Goal: Transaction & Acquisition: Purchase product/service

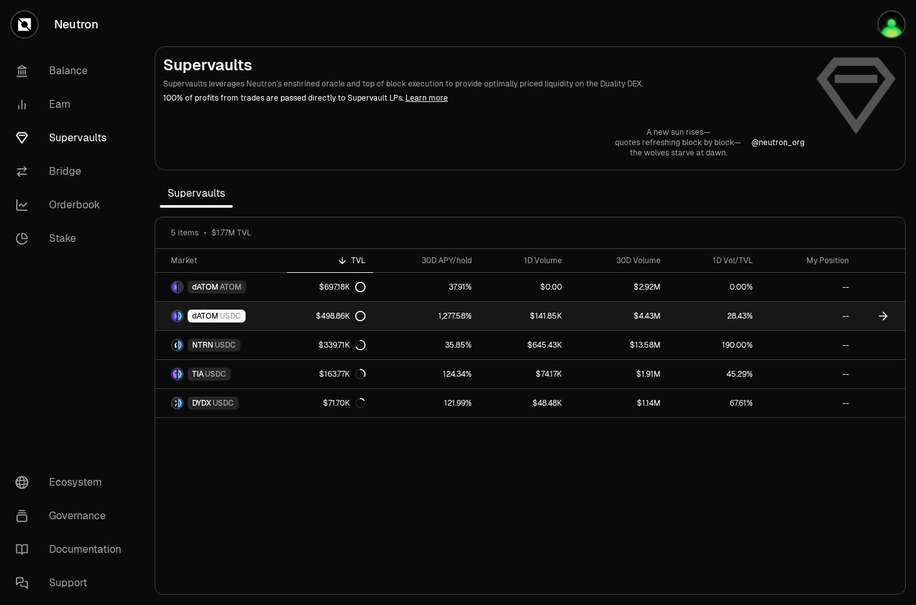
click at [339, 315] on div "$498.86K" at bounding box center [341, 316] width 50 height 10
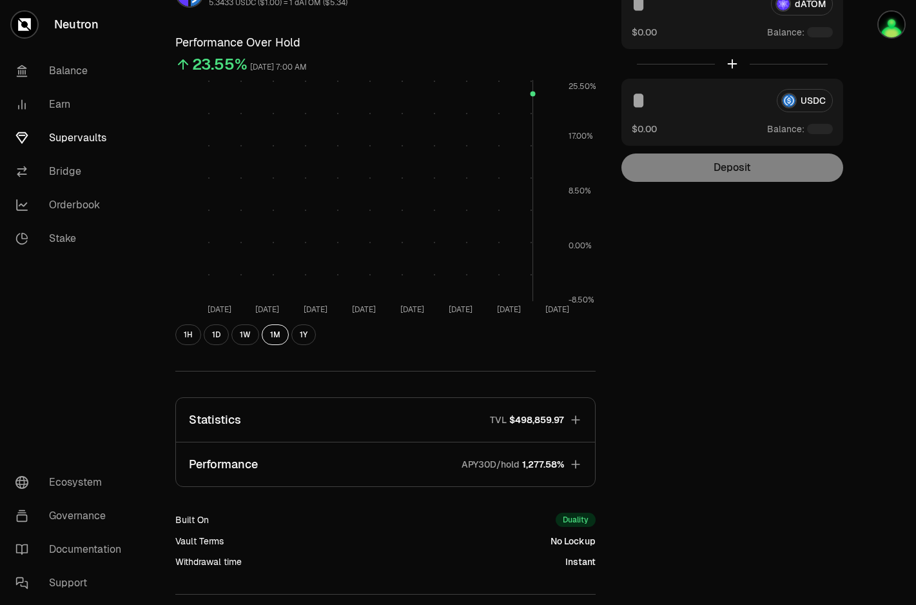
scroll to position [113, 0]
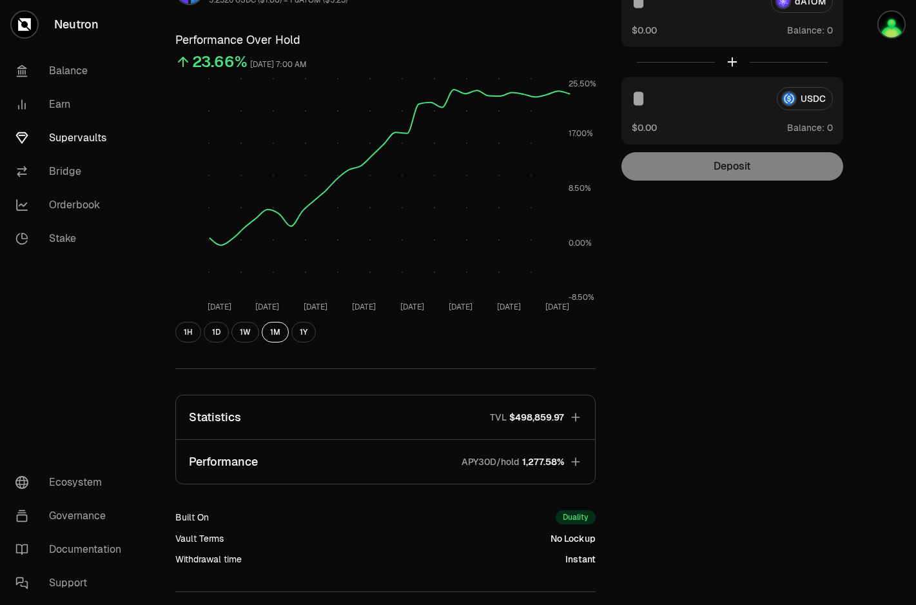
click at [579, 420] on icon "button" at bounding box center [575, 417] width 13 height 13
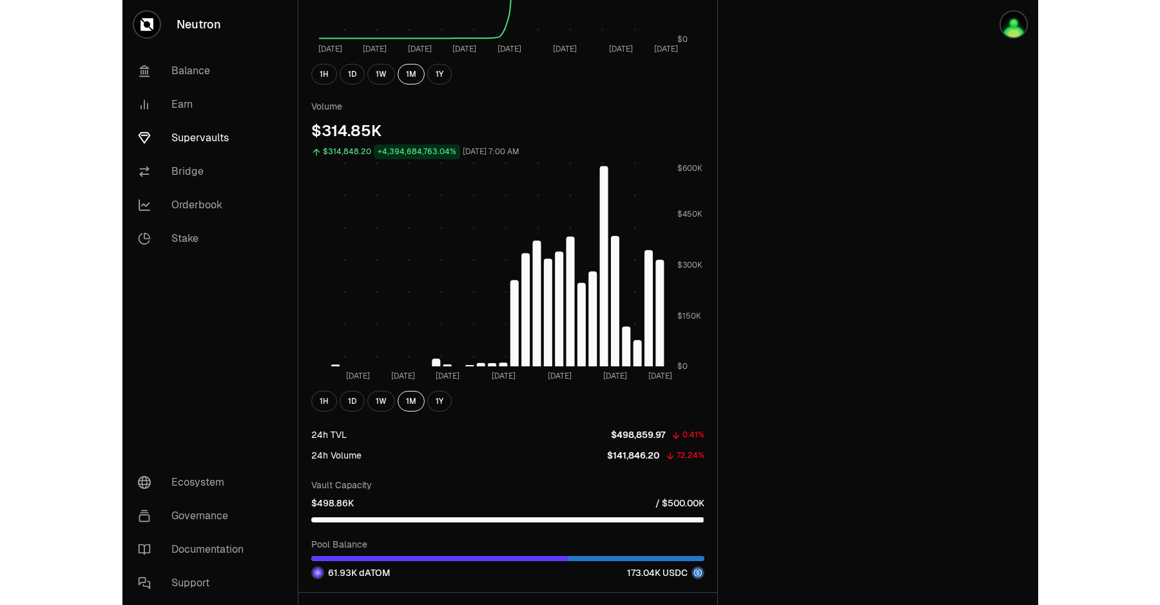
scroll to position [0, 0]
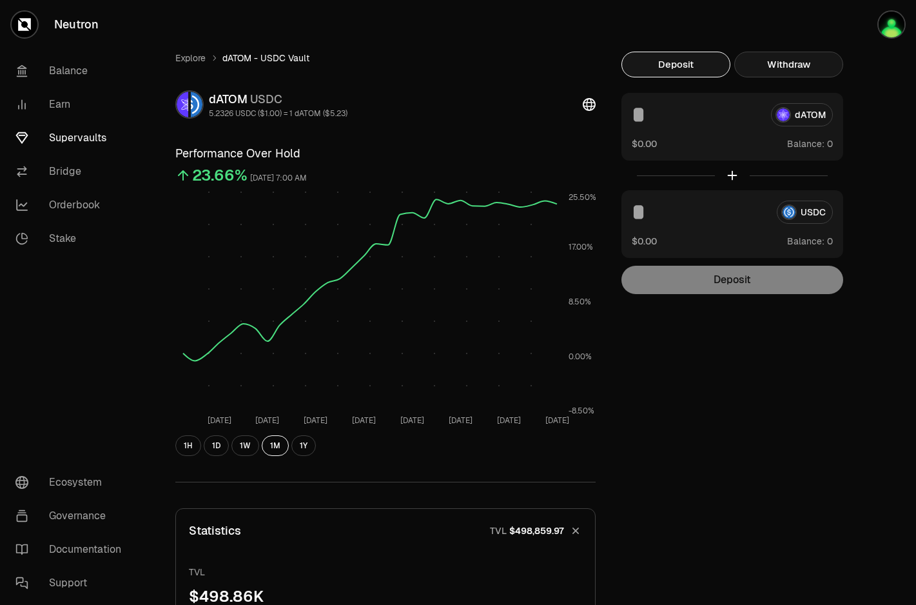
click at [790, 64] on button "Withdraw" at bounding box center [788, 65] width 109 height 26
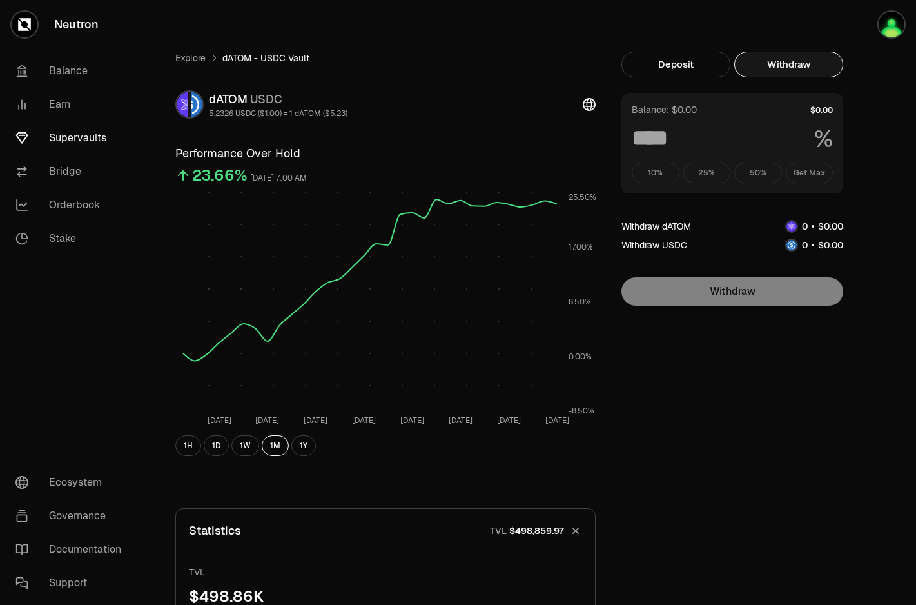
click at [817, 179] on div "10% 25% 50% Get Max" at bounding box center [732, 172] width 201 height 21
click at [201, 61] on link "Explore" at bounding box center [190, 58] width 30 height 13
click at [198, 59] on link "Explore" at bounding box center [190, 58] width 30 height 13
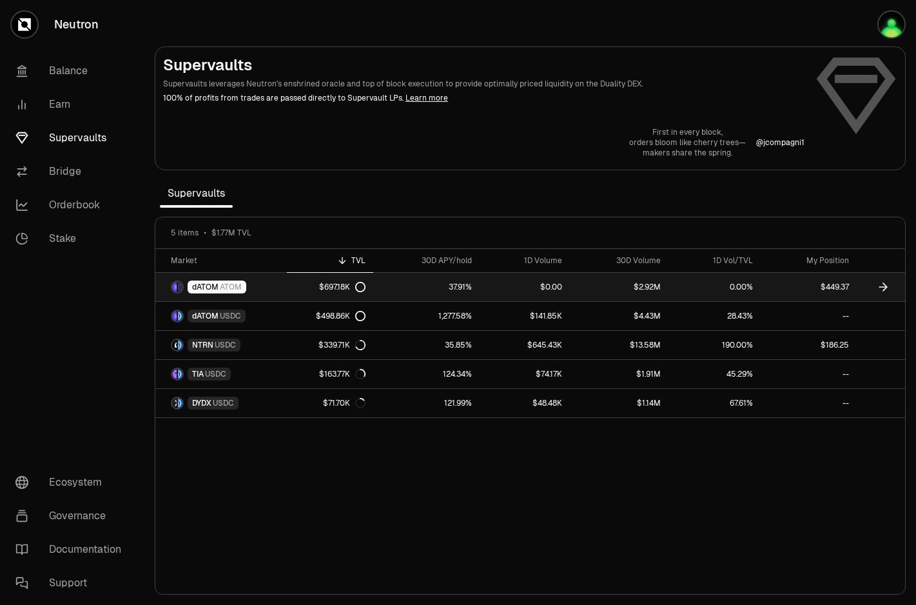
click at [413, 292] on link "37.91%" at bounding box center [426, 287] width 106 height 28
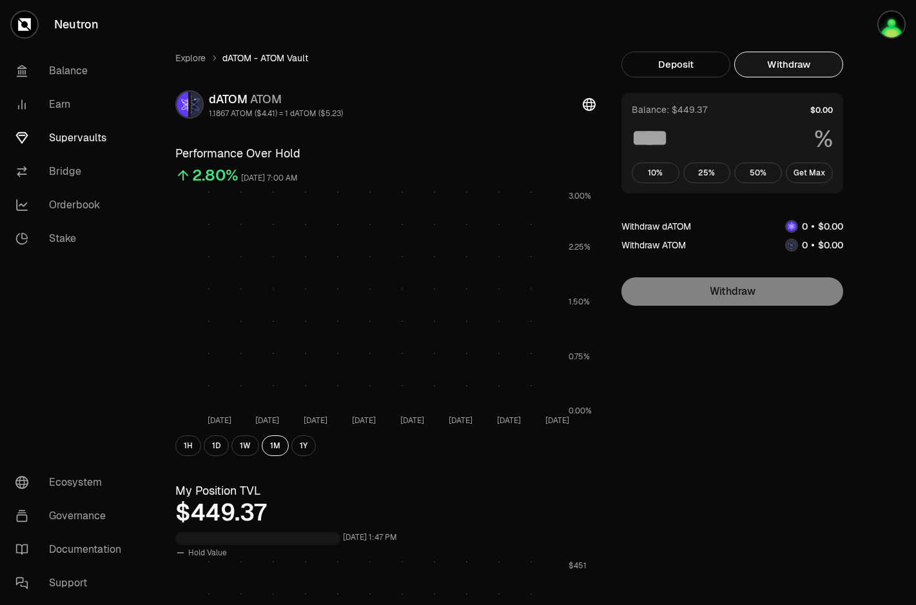
click at [803, 64] on button "Withdraw" at bounding box center [788, 65] width 109 height 26
click at [808, 168] on button "Get Max" at bounding box center [810, 172] width 48 height 21
type input "***"
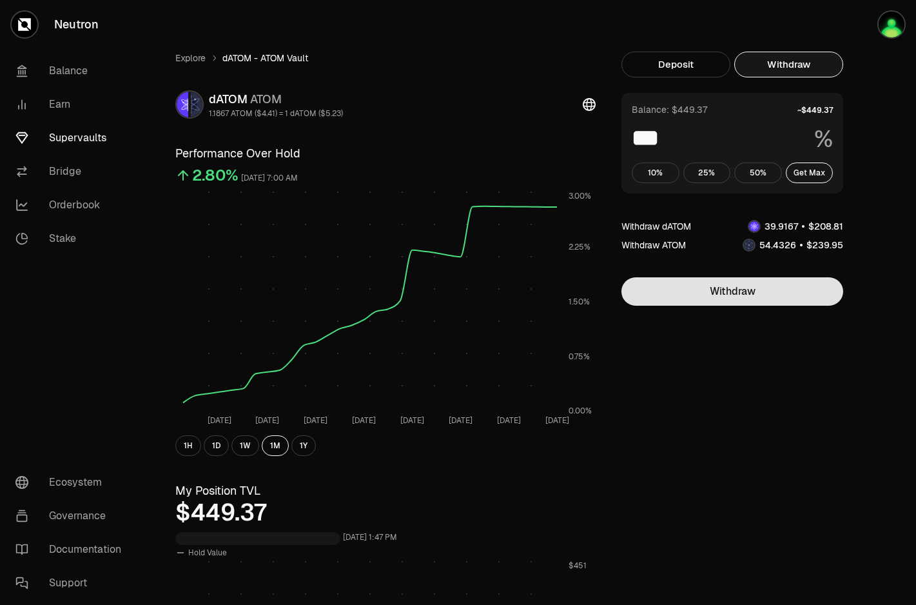
click at [759, 295] on button "Withdraw" at bounding box center [732, 291] width 222 height 28
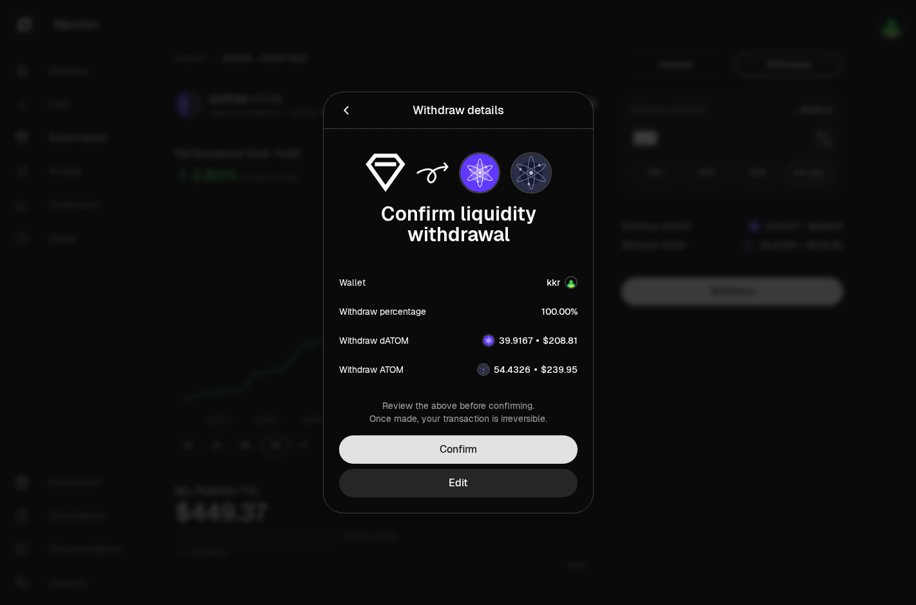
click at [507, 452] on button "Confirm" at bounding box center [458, 449] width 238 height 28
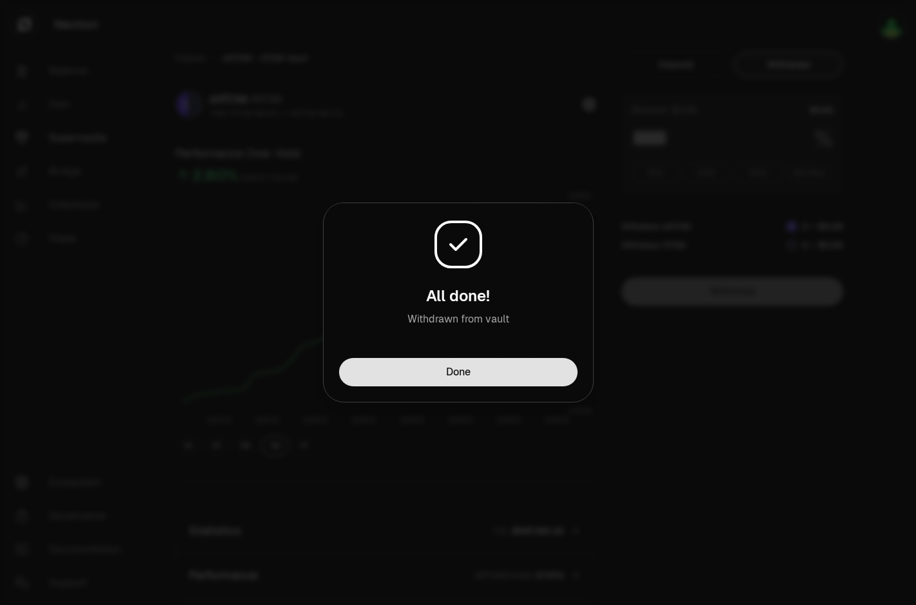
click at [500, 376] on button "Done" at bounding box center [458, 372] width 238 height 28
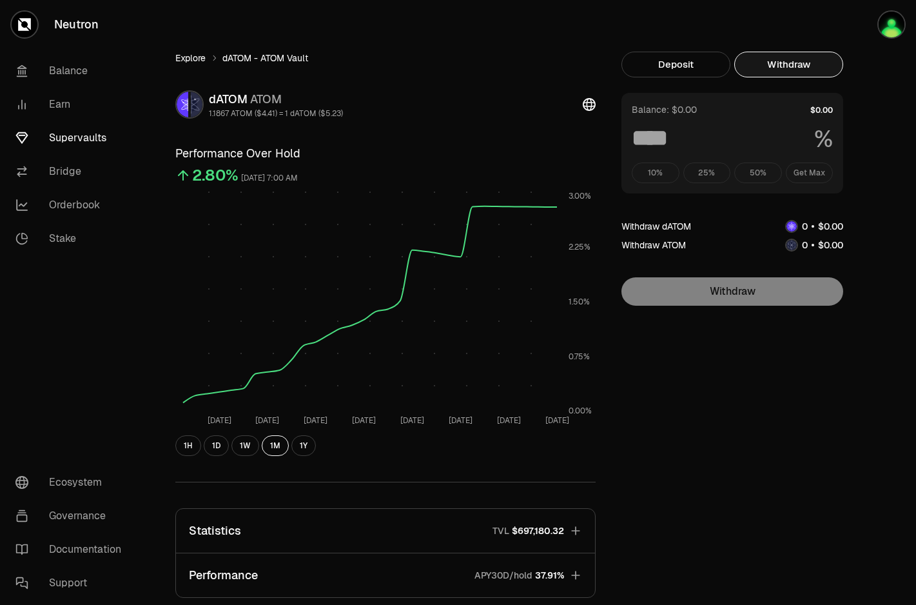
click at [199, 56] on link "Explore" at bounding box center [190, 58] width 30 height 13
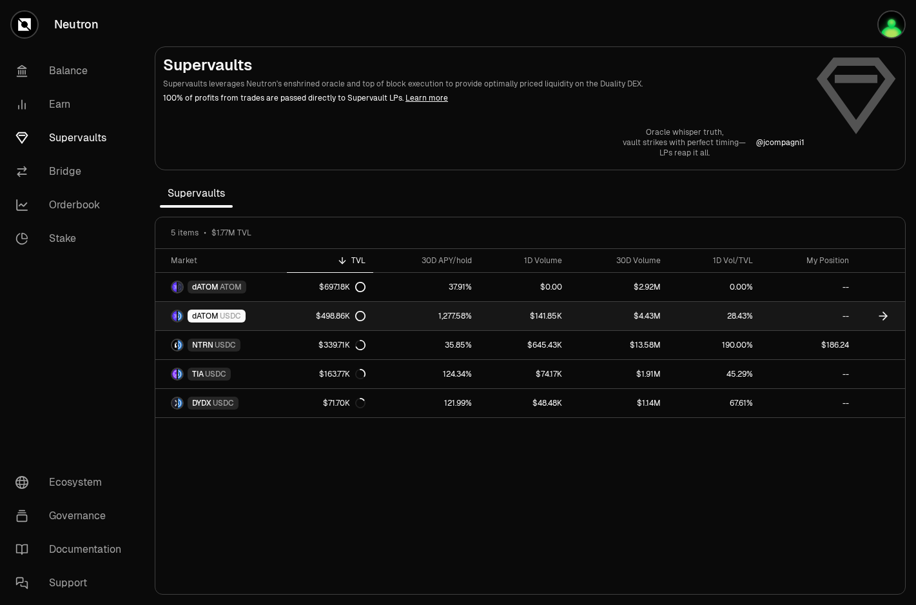
click at [500, 319] on link "$141.85K" at bounding box center [525, 316] width 90 height 28
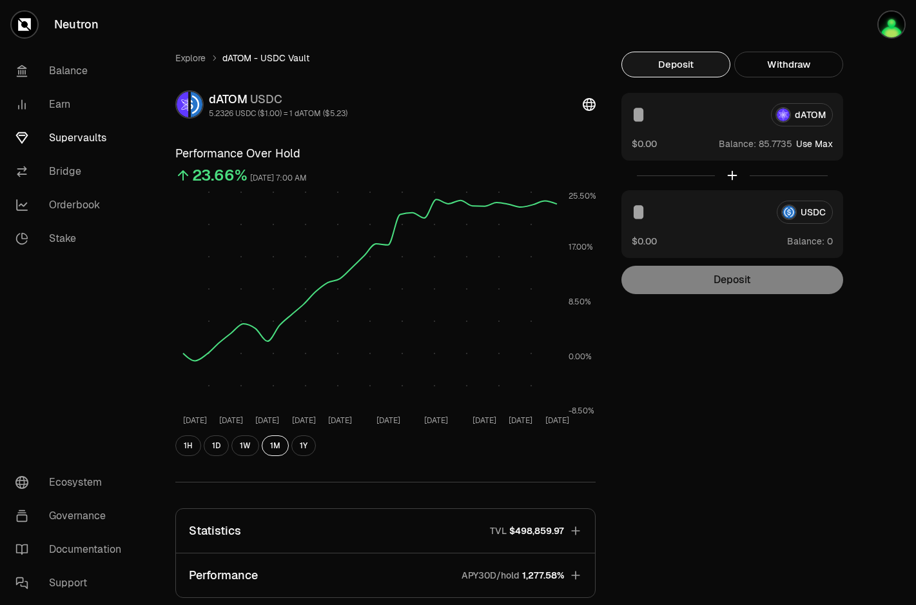
click at [829, 144] on button "Use Max" at bounding box center [814, 143] width 37 height 13
type input "*********"
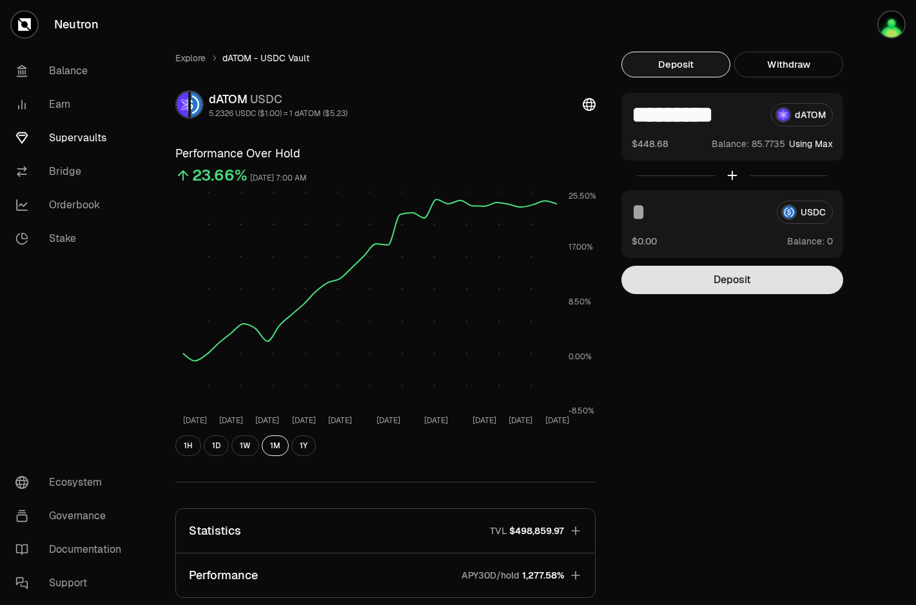
click at [741, 283] on button "Deposit" at bounding box center [732, 280] width 222 height 28
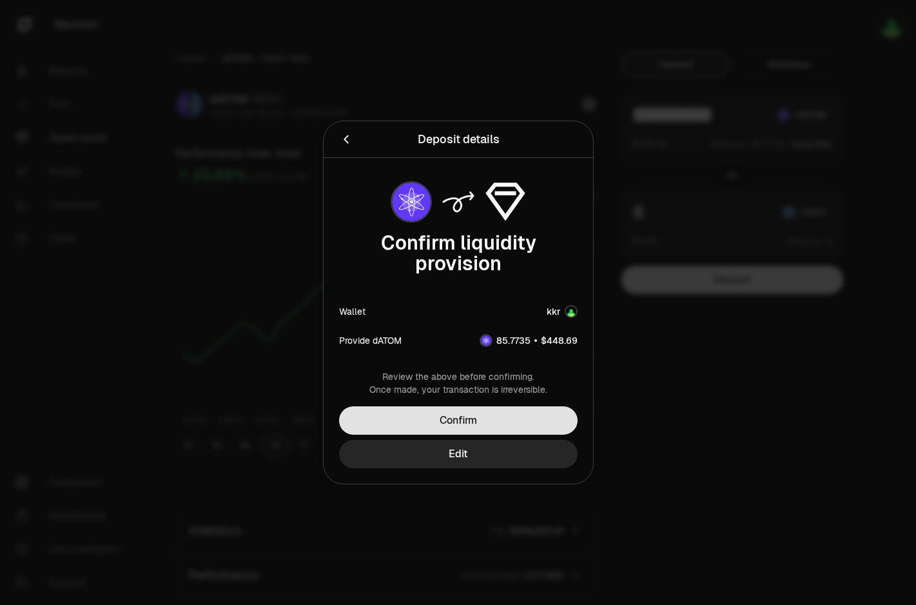
click at [492, 416] on button "Confirm" at bounding box center [458, 420] width 238 height 28
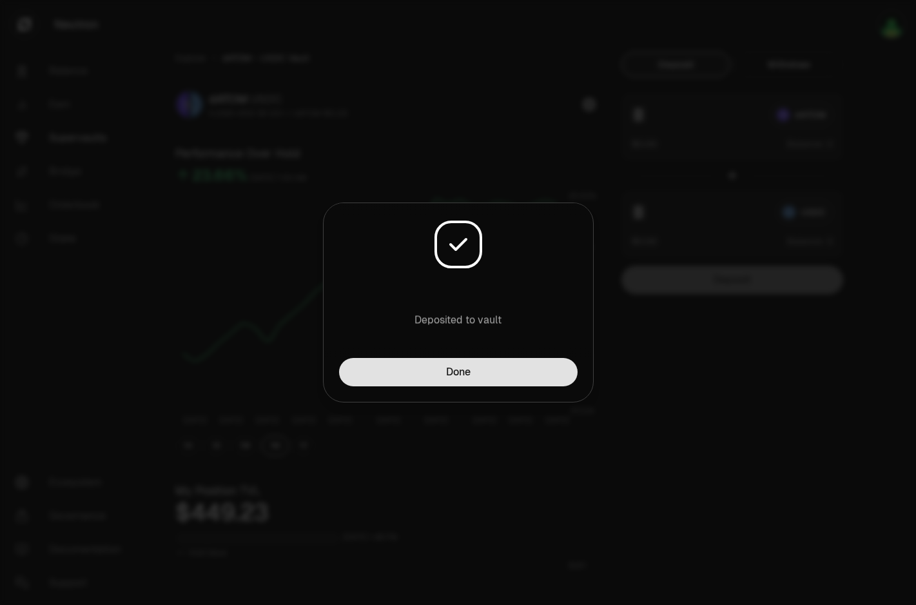
click at [510, 365] on button "Done" at bounding box center [458, 372] width 238 height 28
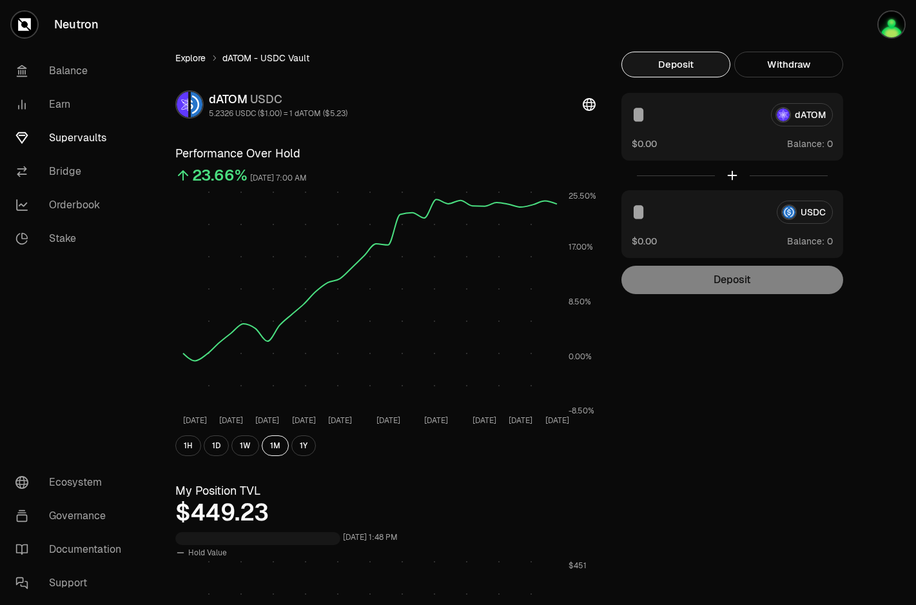
click at [197, 59] on link "Explore" at bounding box center [190, 58] width 30 height 13
